Goal: Information Seeking & Learning: Find contact information

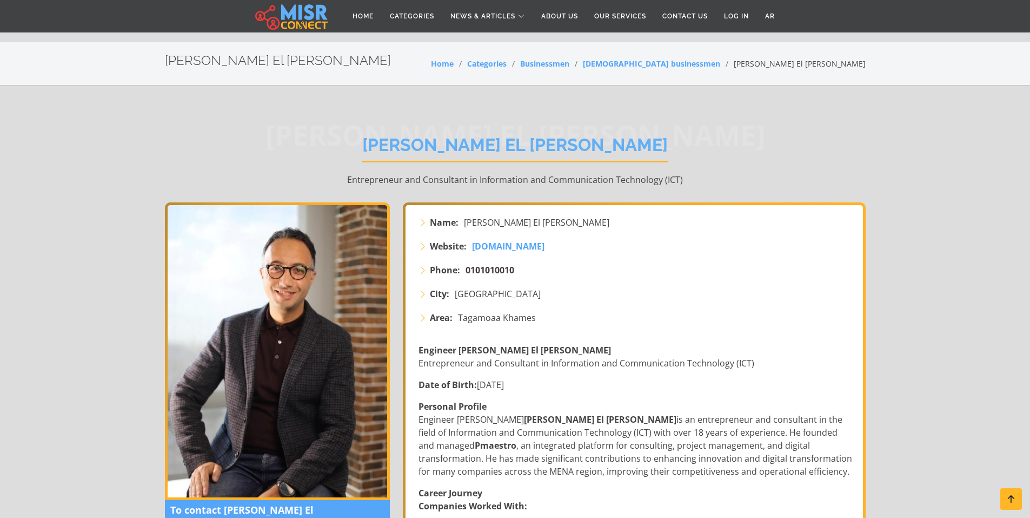
drag, startPoint x: 547, startPoint y: 153, endPoint x: 471, endPoint y: 152, distance: 75.7
click at [471, 263] on li "Phone: 0101010010" at bounding box center [636, 269] width 434 height 13
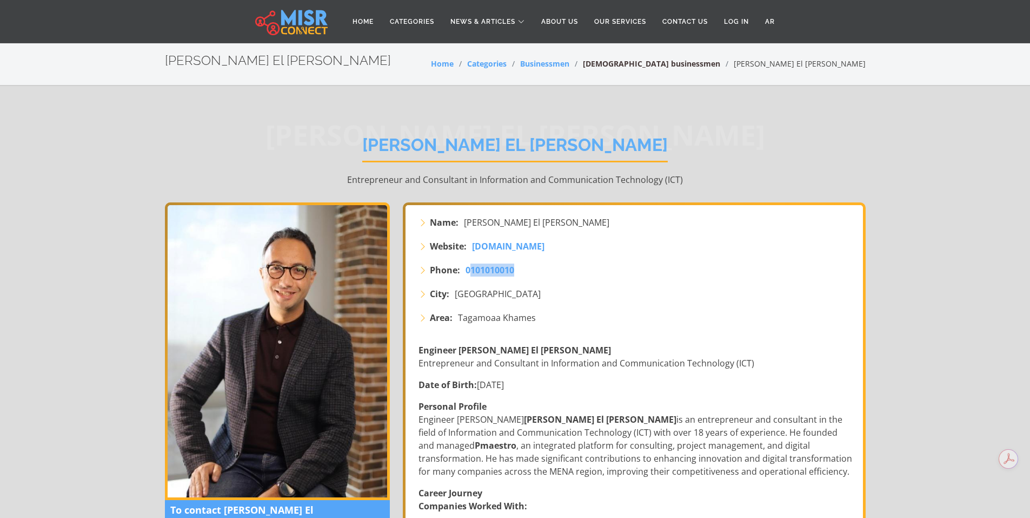
click at [720, 67] on link "[DEMOGRAPHIC_DATA] businessmen" at bounding box center [651, 63] width 137 height 10
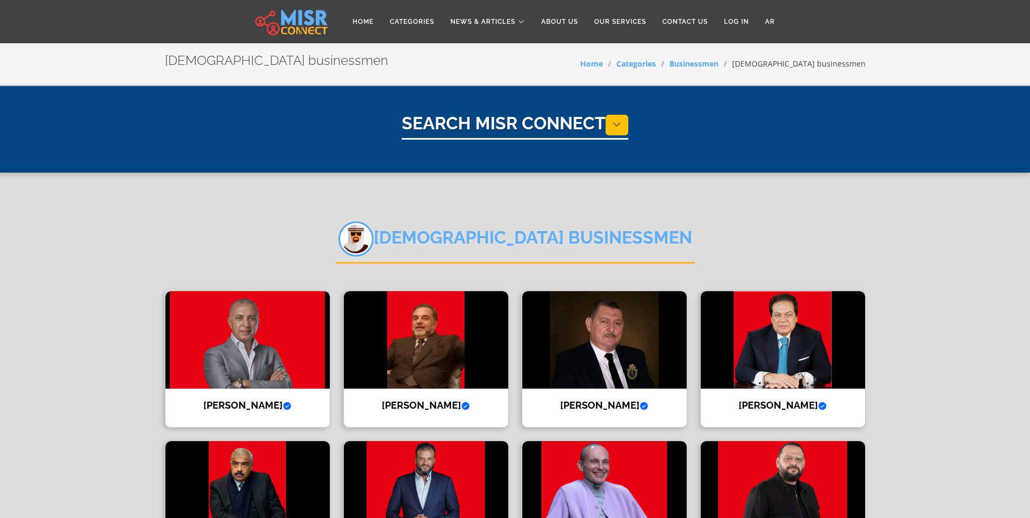
select select "**********"
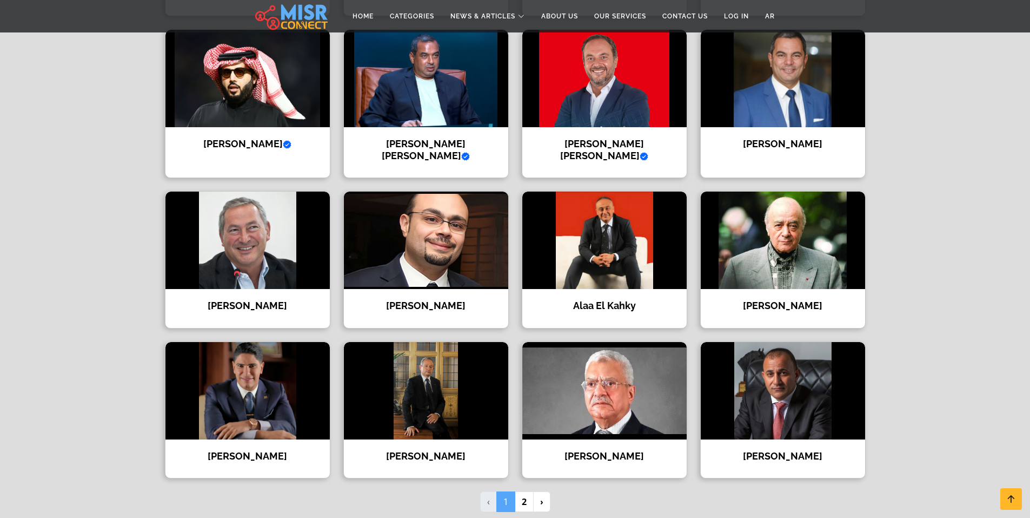
scroll to position [562, 0]
click at [522, 491] on link "2" at bounding box center [524, 500] width 19 height 21
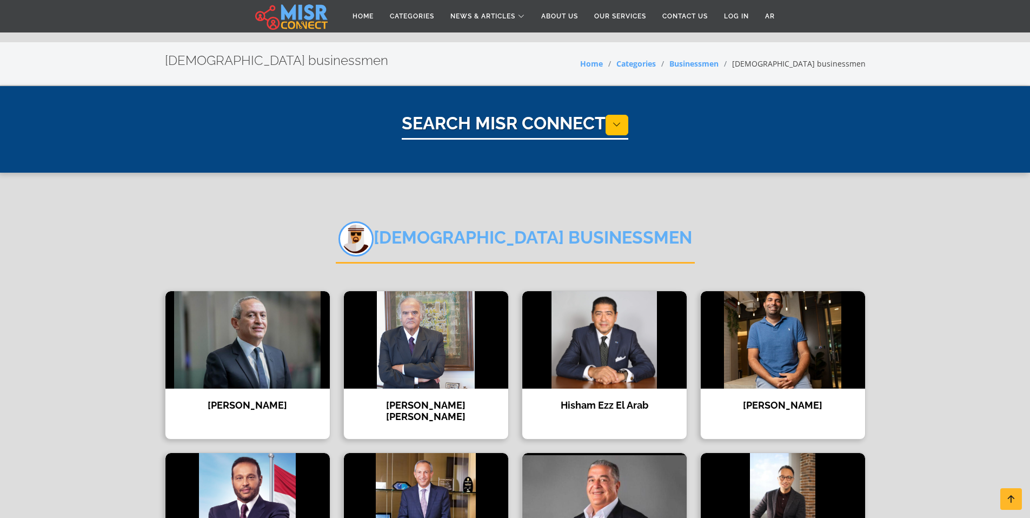
select select "**********"
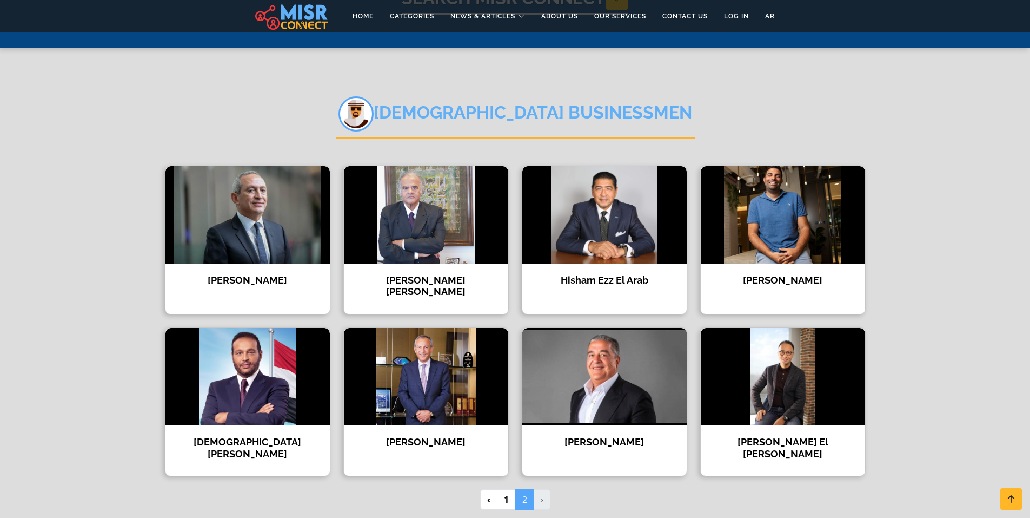
scroll to position [142, 0]
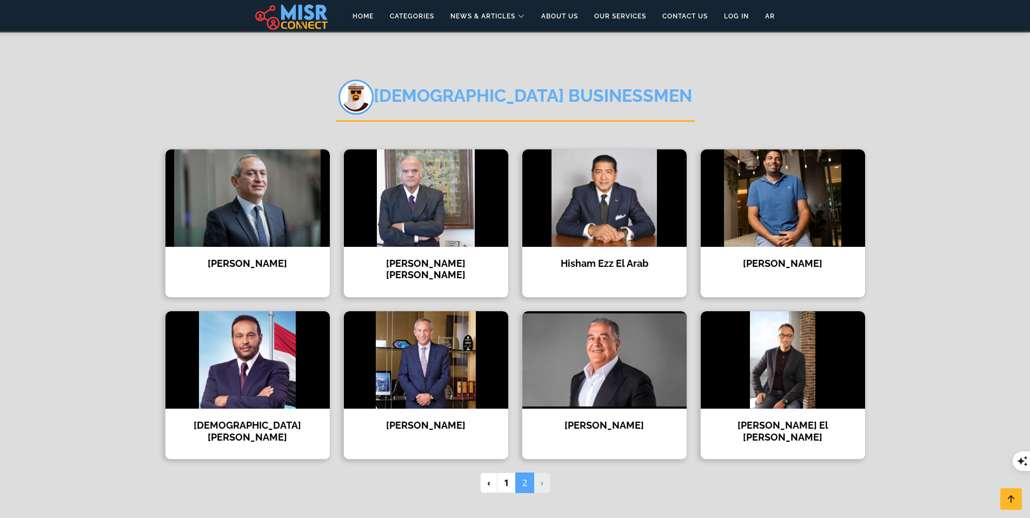
click at [962, 319] on section "Arab businessmen Nassef Sawiris Prominent Egyptian Businessman and Owner of Ast…" at bounding box center [515, 282] width 1030 height 503
click at [788, 209] on img at bounding box center [783, 197] width 164 height 97
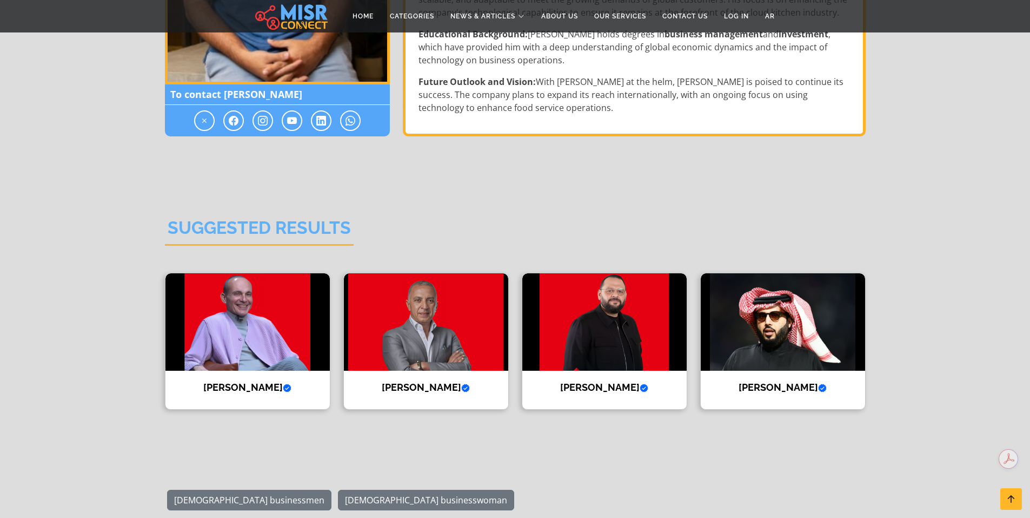
scroll to position [630, 0]
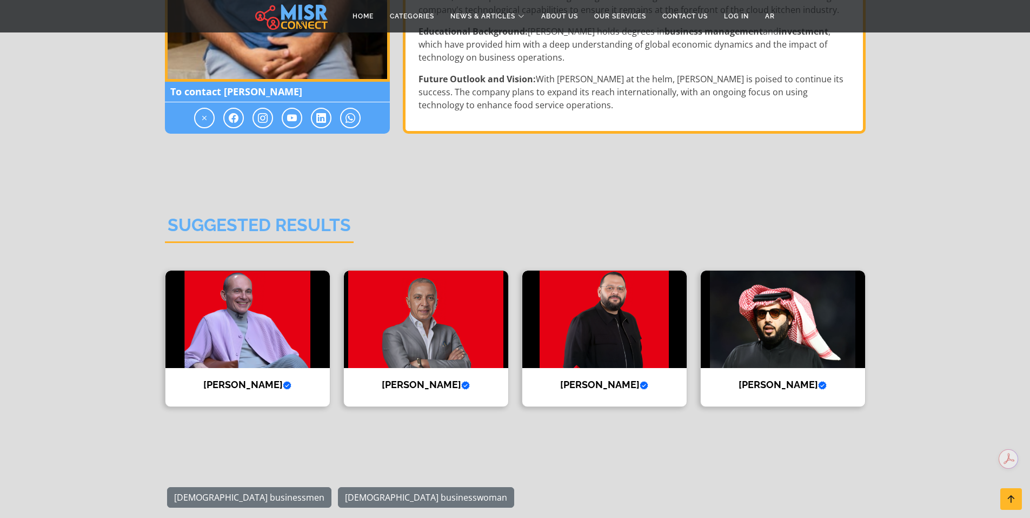
drag, startPoint x: 688, startPoint y: 143, endPoint x: 925, endPoint y: 143, distance: 236.9
click at [925, 166] on section "Suggested Results Mohamed Farouk Verified account CEO of Mobica Furniture Compa…" at bounding box center [515, 309] width 1030 height 286
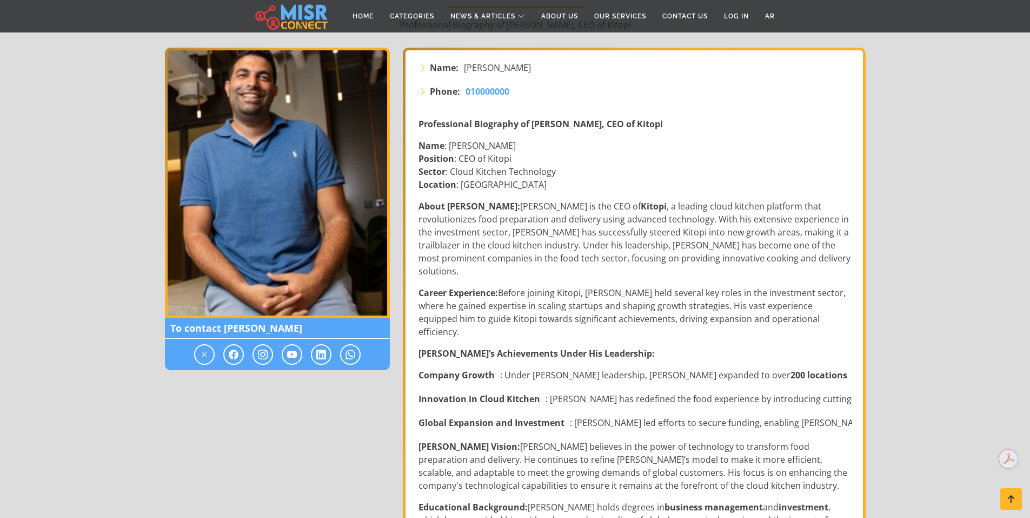
scroll to position [0, 0]
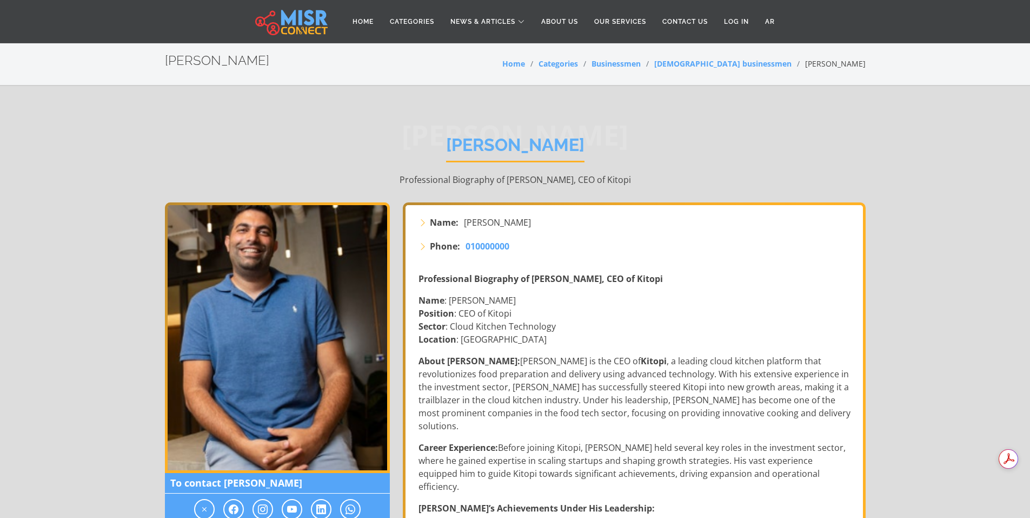
click at [755, 69] on li "[DEMOGRAPHIC_DATA] businessmen" at bounding box center [716, 63] width 151 height 11
click at [755, 62] on link "[DEMOGRAPHIC_DATA] businessmen" at bounding box center [722, 63] width 137 height 10
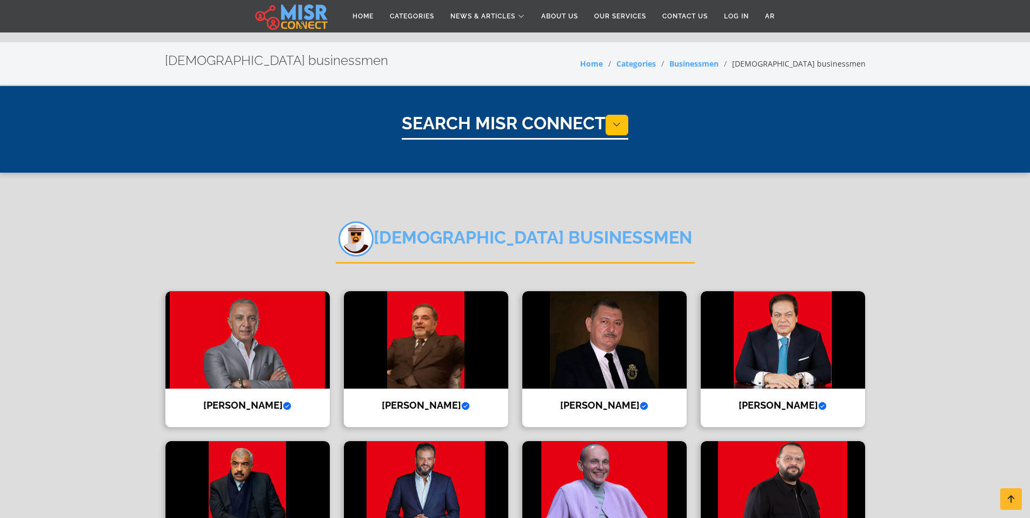
select select "**********"
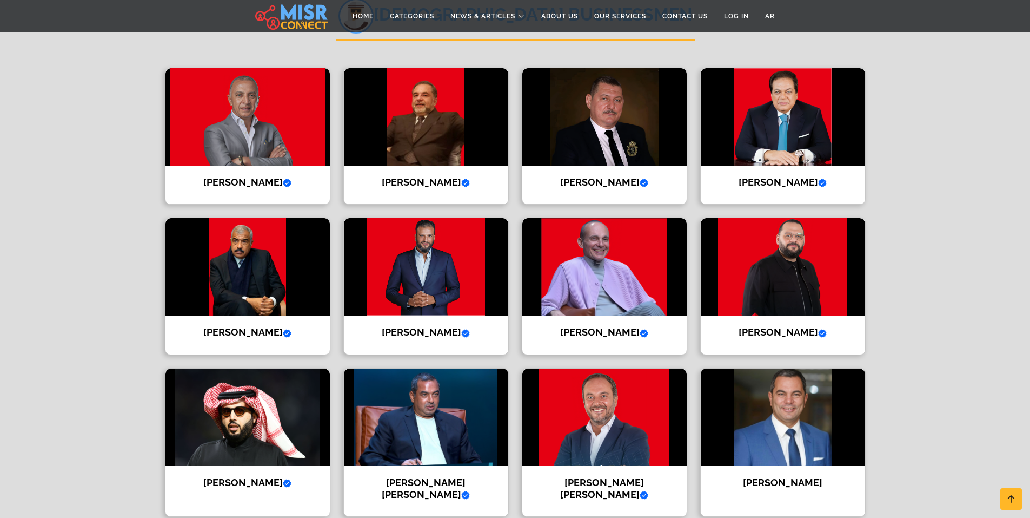
scroll to position [389, 0]
